Goal: Task Accomplishment & Management: Use online tool/utility

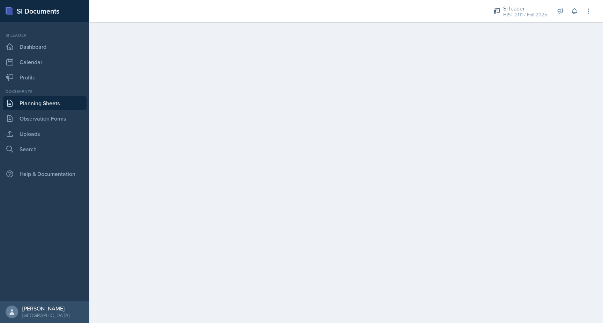
click at [43, 103] on link "Planning Sheets" at bounding box center [45, 103] width 84 height 14
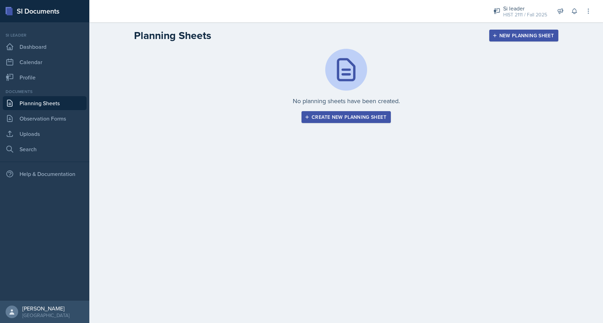
click at [309, 116] on icon "button" at bounding box center [307, 117] width 5 height 5
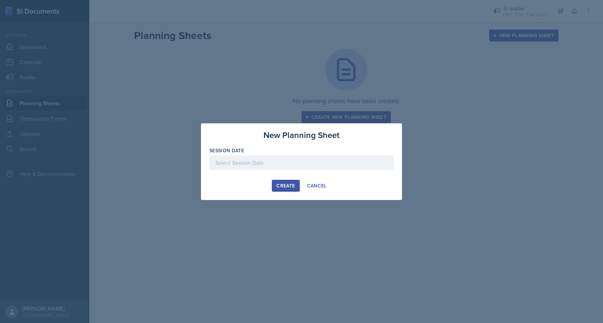
click at [280, 163] on div at bounding box center [301, 163] width 184 height 15
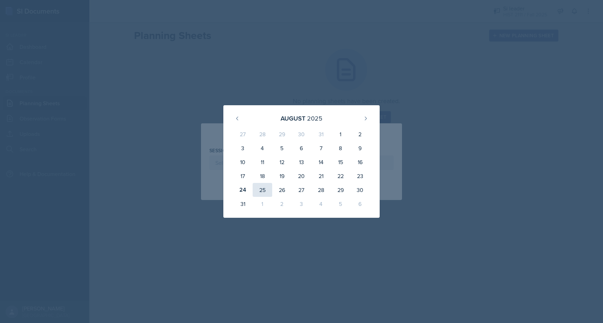
click at [260, 188] on div "25" at bounding box center [263, 190] width 20 height 14
type input "[DATE]"
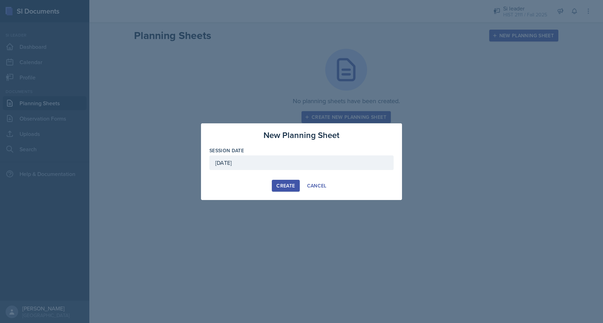
click at [276, 185] on div "Create" at bounding box center [285, 186] width 18 height 6
